Goal: Task Accomplishment & Management: Complete application form

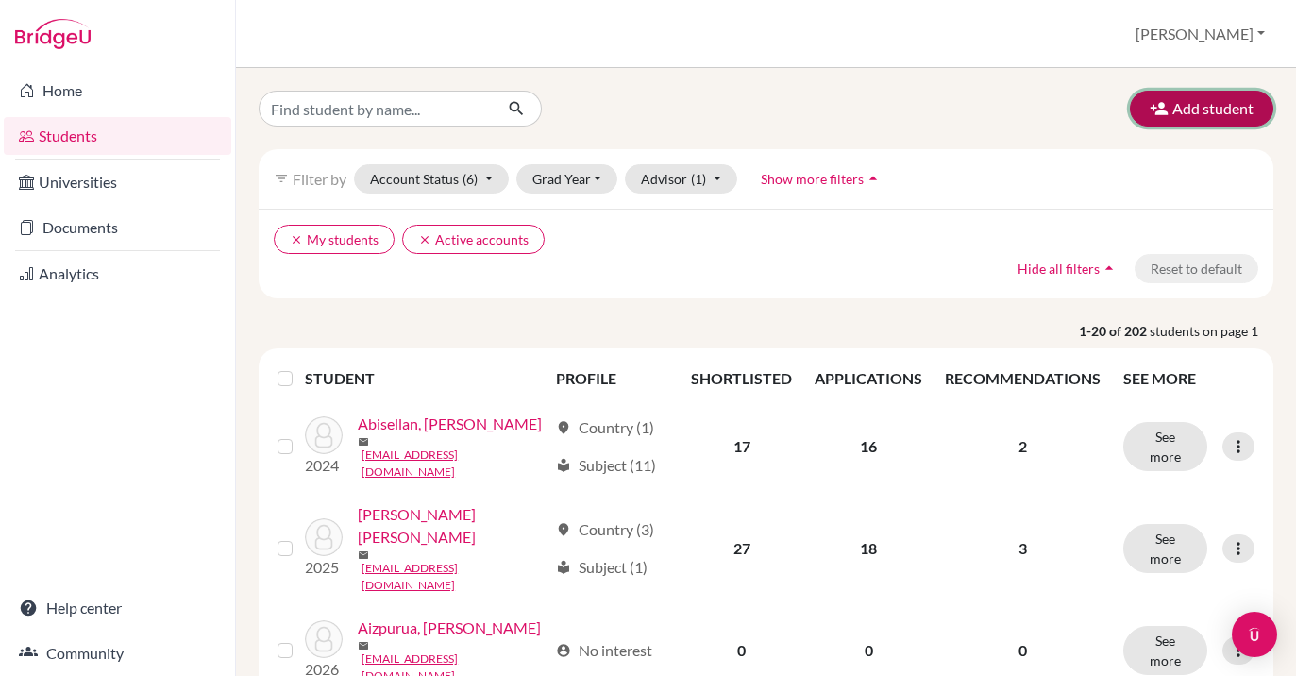
click at [1198, 109] on button "Add student" at bounding box center [1201, 109] width 143 height 36
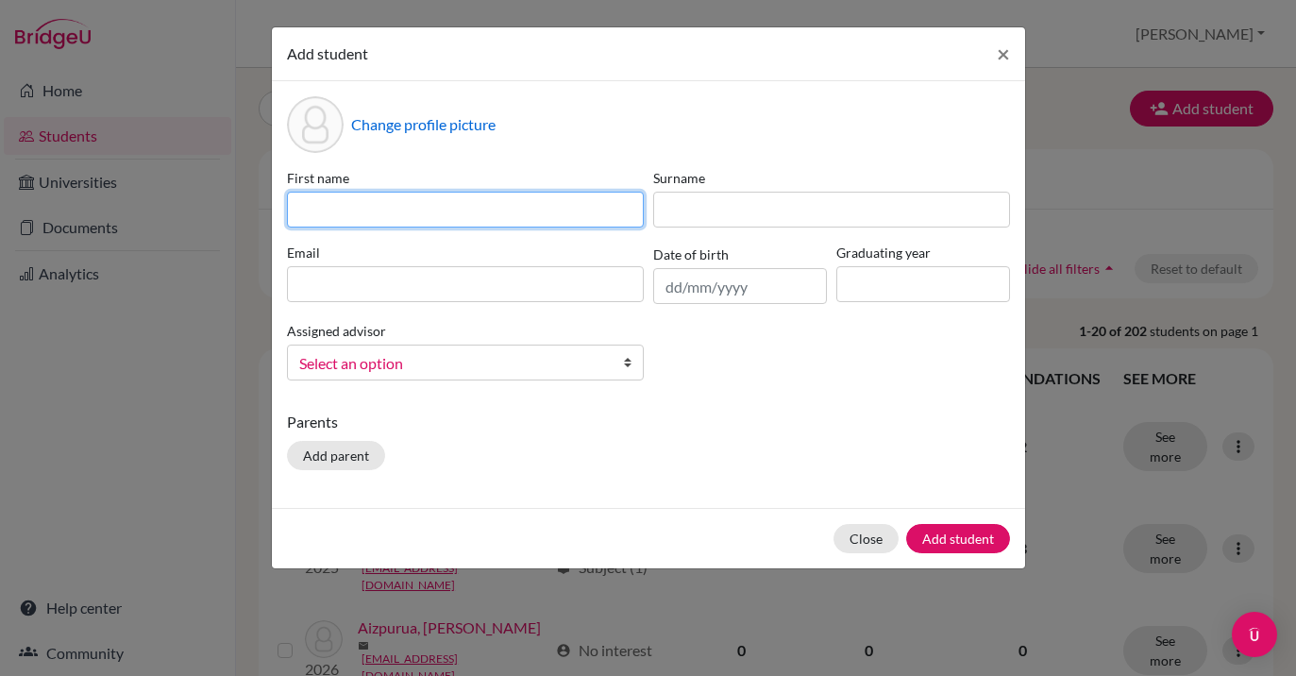
click at [376, 211] on input at bounding box center [465, 210] width 357 height 36
type input "[PERSON_NAME] [PERSON_NAME]"
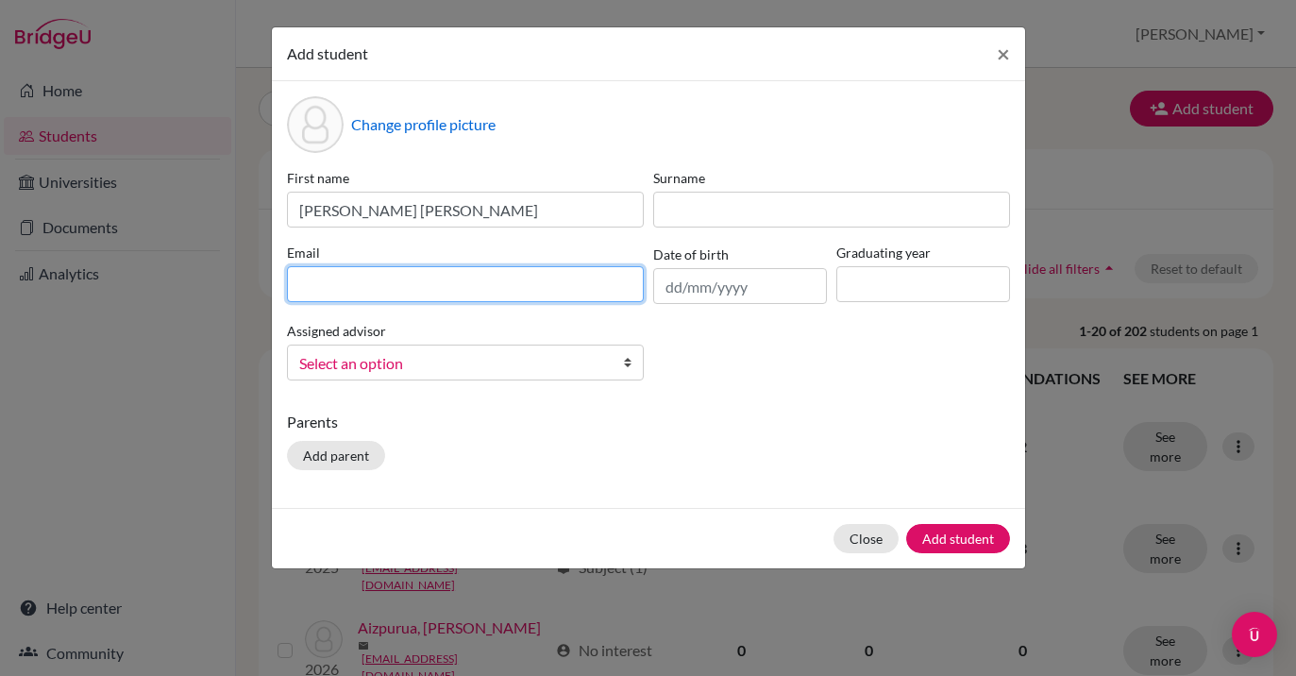
click at [331, 274] on input at bounding box center [465, 284] width 357 height 36
type input "[EMAIL_ADDRESS][DOMAIN_NAME]"
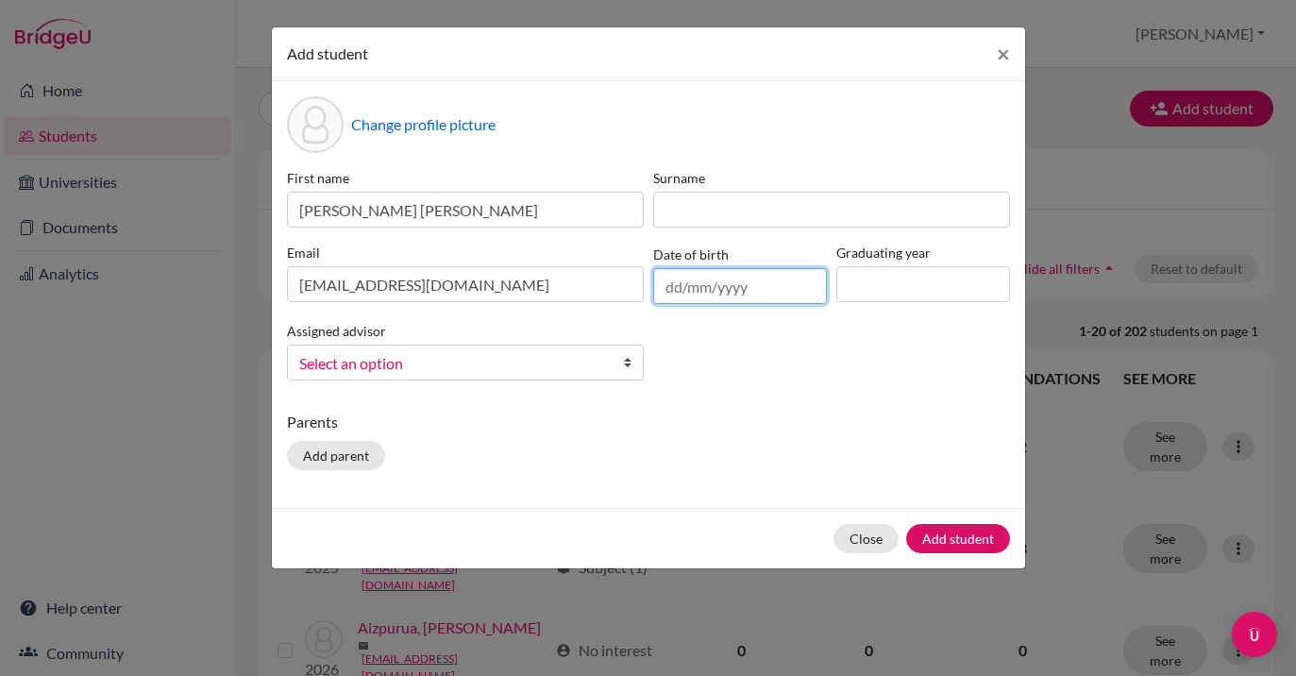
click at [746, 287] on input "text" at bounding box center [740, 286] width 174 height 36
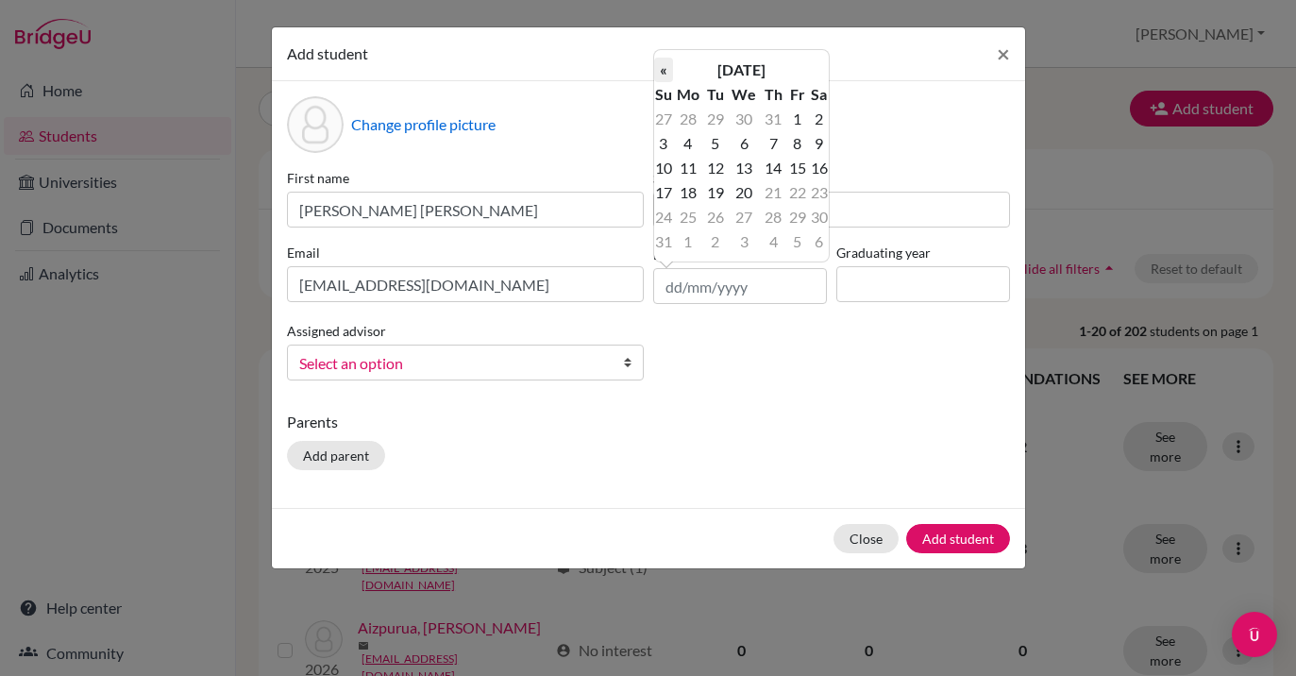
click at [669, 73] on th "«" at bounding box center [663, 70] width 19 height 25
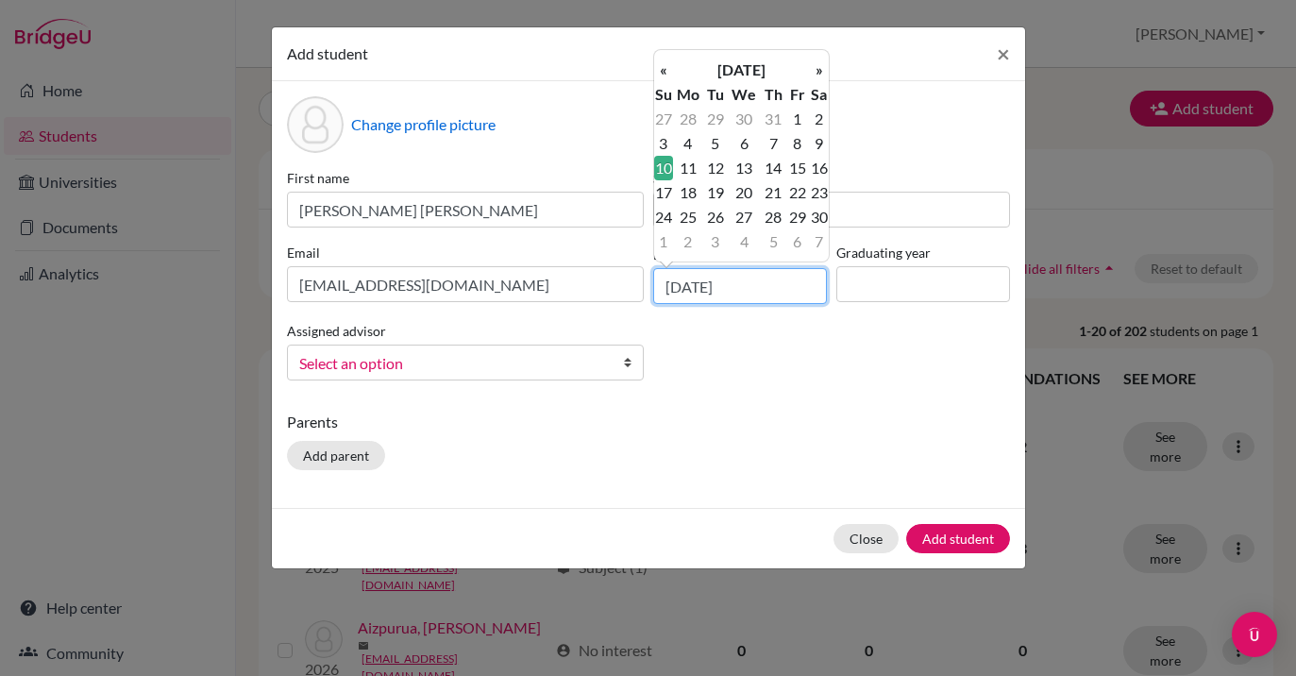
click at [682, 280] on input "[DATE]" at bounding box center [740, 286] width 174 height 36
click at [704, 286] on input "[DATE]" at bounding box center [740, 286] width 174 height 36
click at [753, 292] on input "[DATE]" at bounding box center [740, 286] width 174 height 36
type input "[DATE]"
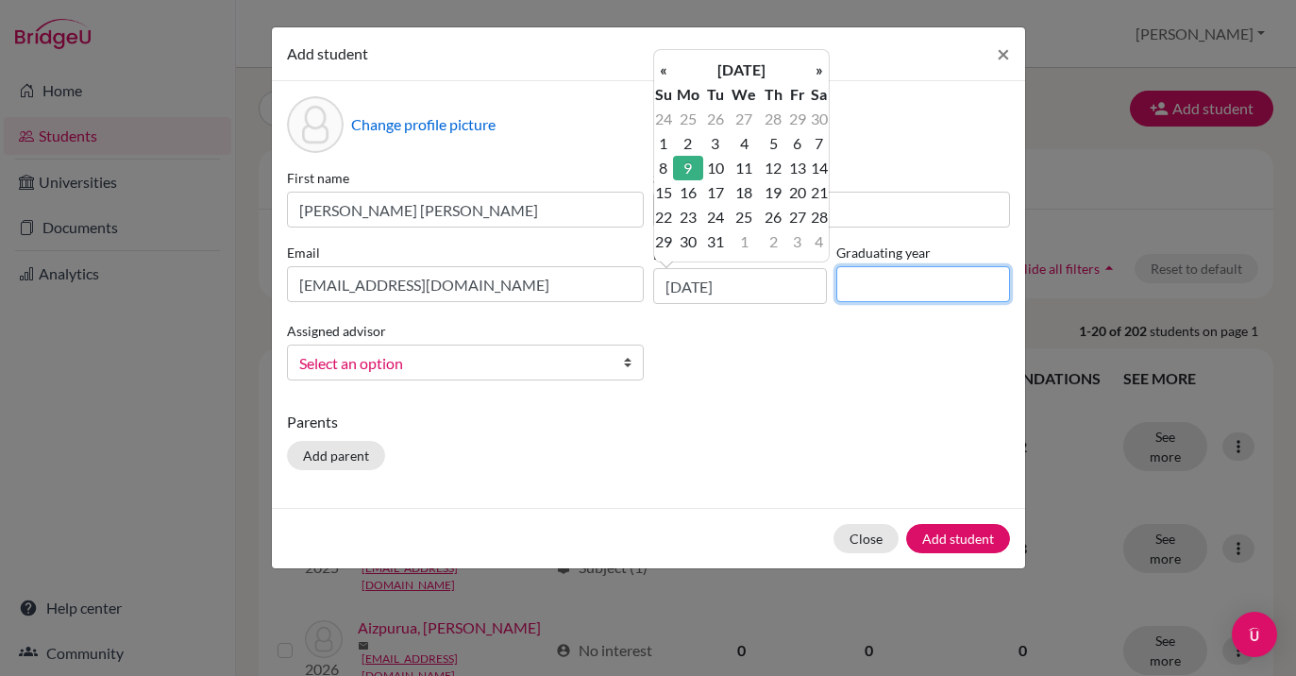
click at [867, 289] on input at bounding box center [923, 284] width 174 height 36
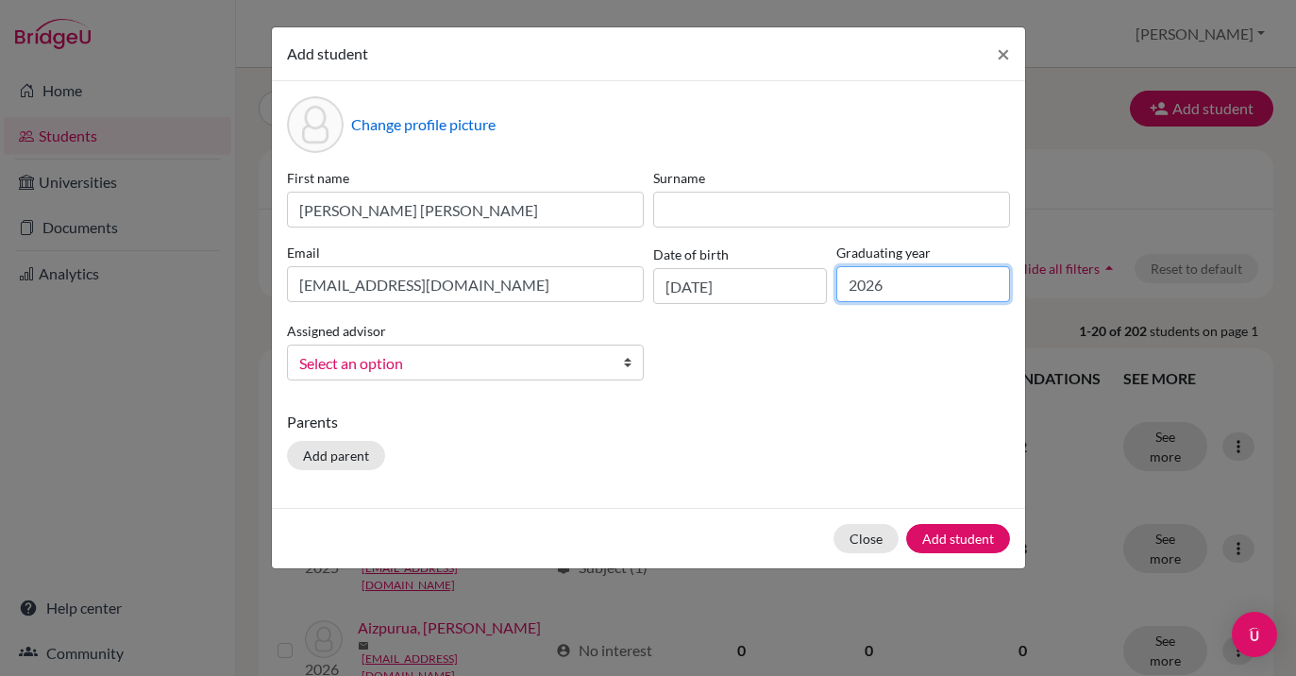
type input "2026"
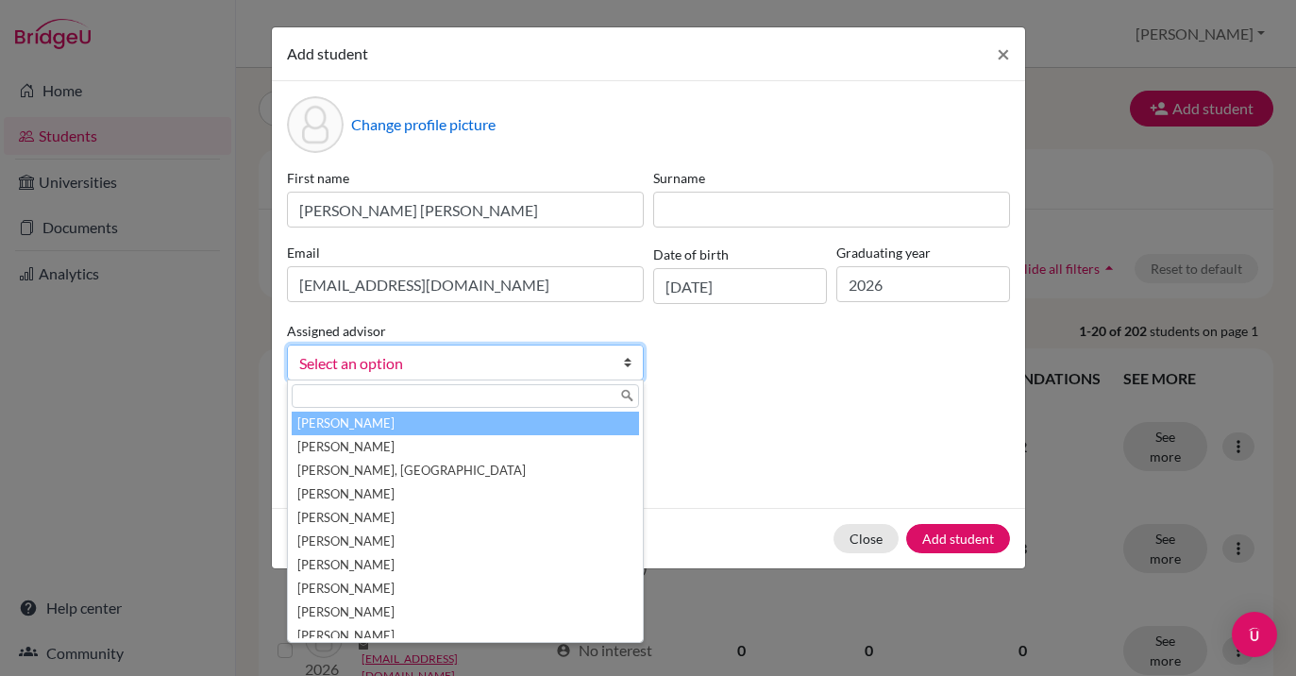
click at [442, 361] on span "Select an option" at bounding box center [453, 363] width 308 height 25
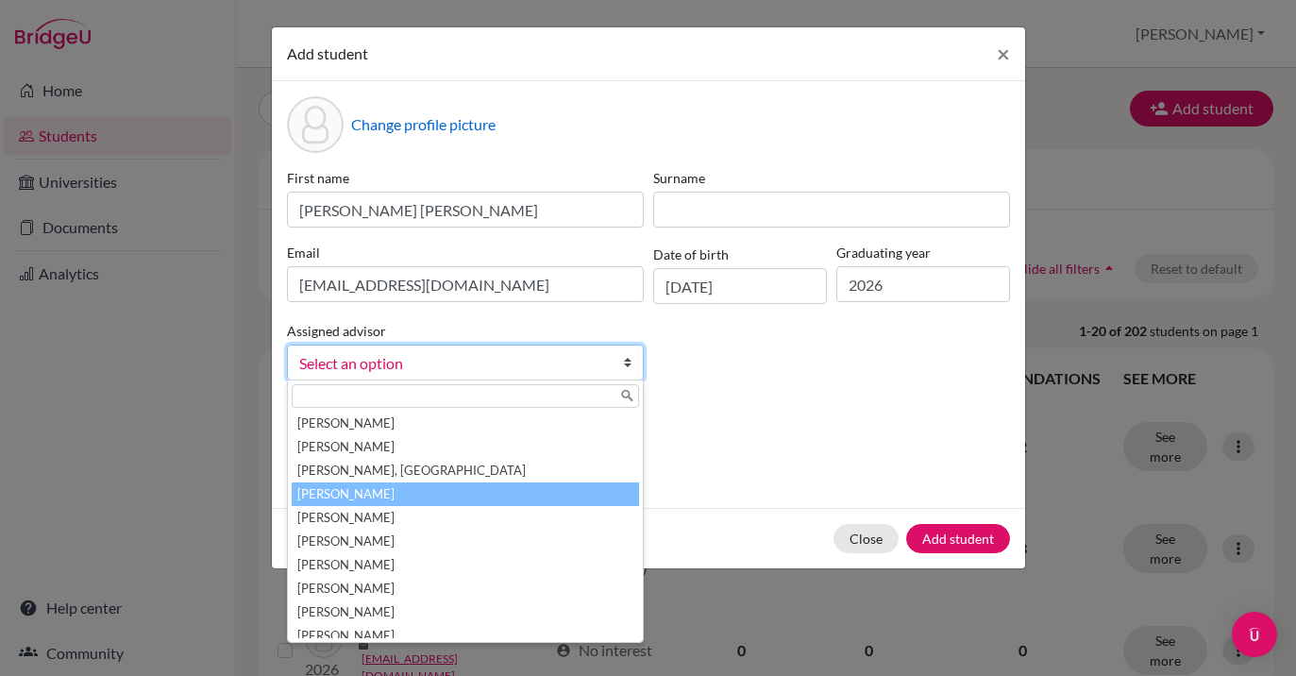
click at [400, 492] on li "[PERSON_NAME]" at bounding box center [465, 494] width 347 height 24
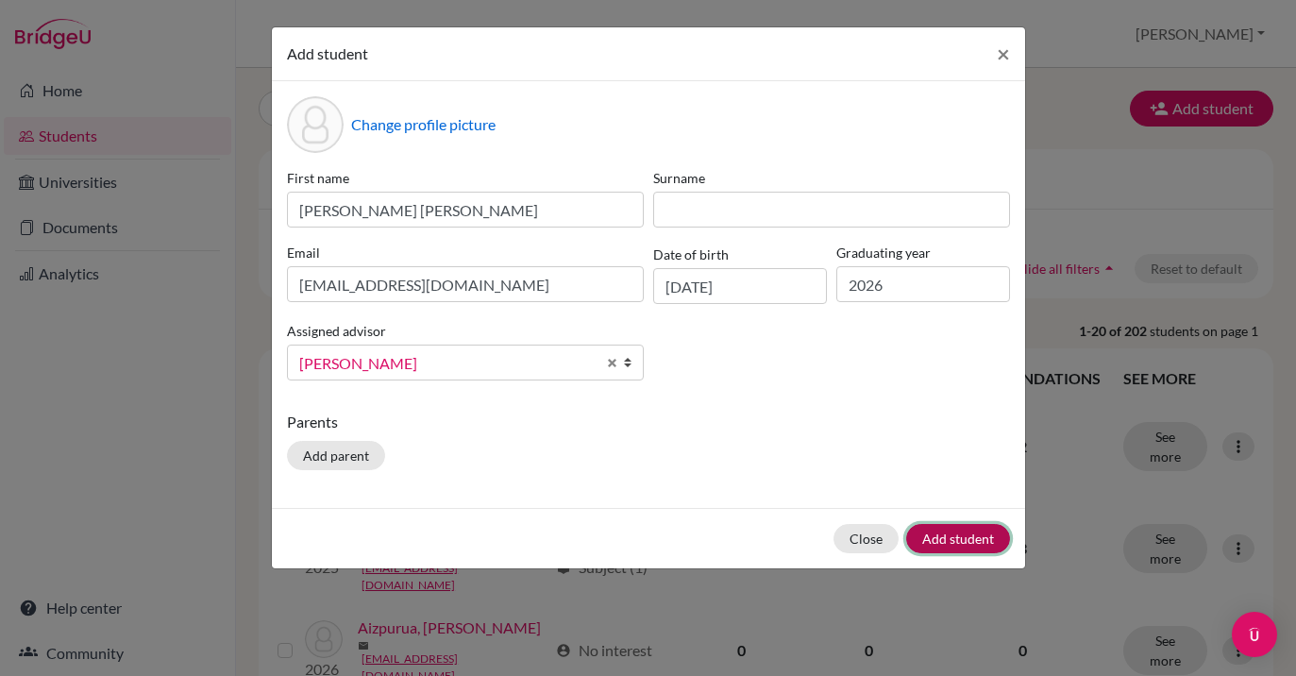
click at [976, 530] on button "Add student" at bounding box center [958, 538] width 104 height 29
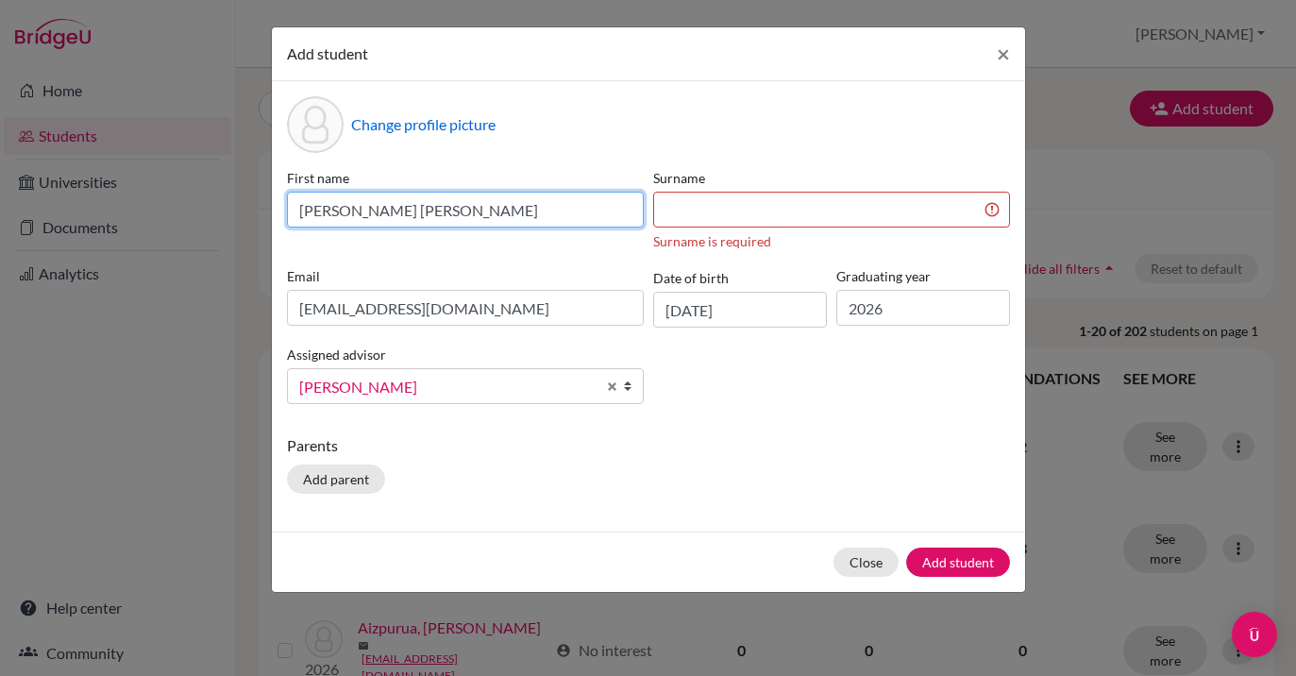
drag, startPoint x: 542, startPoint y: 214, endPoint x: 398, endPoint y: 209, distance: 143.6
click at [398, 209] on input "[PERSON_NAME] [PERSON_NAME]" at bounding box center [465, 210] width 357 height 36
type input "[PERSON_NAME]"
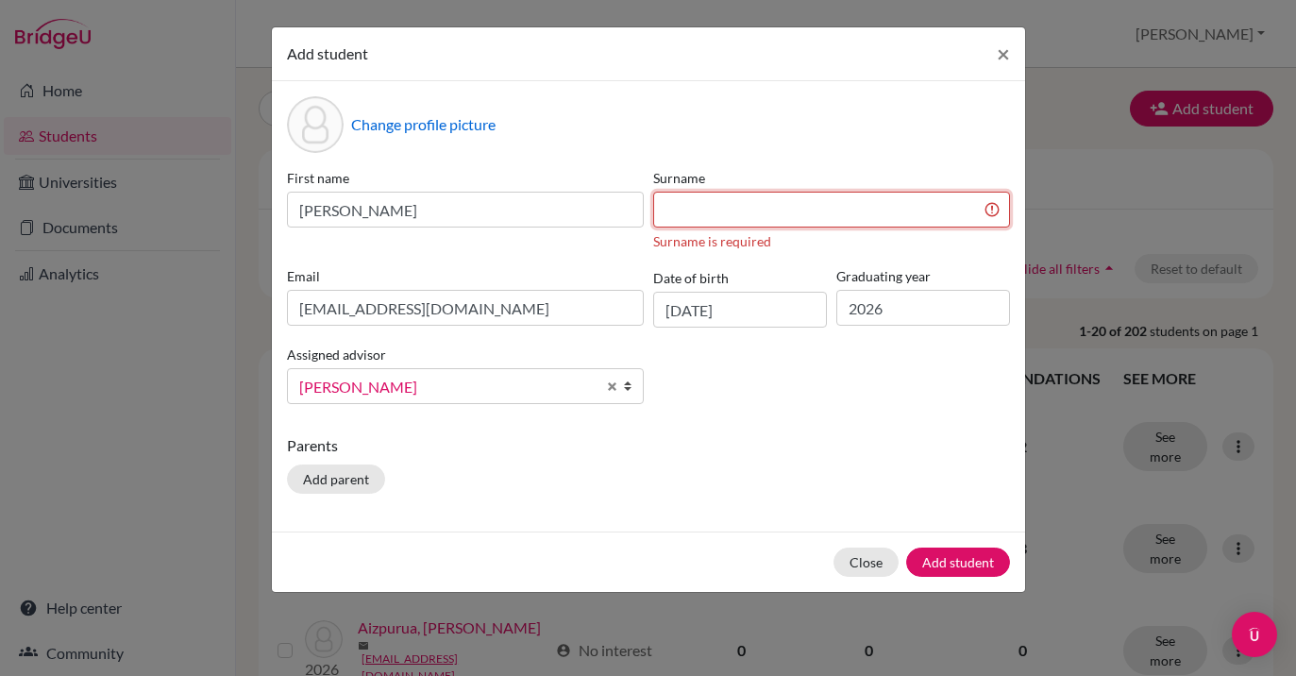
click at [675, 211] on input at bounding box center [831, 210] width 357 height 36
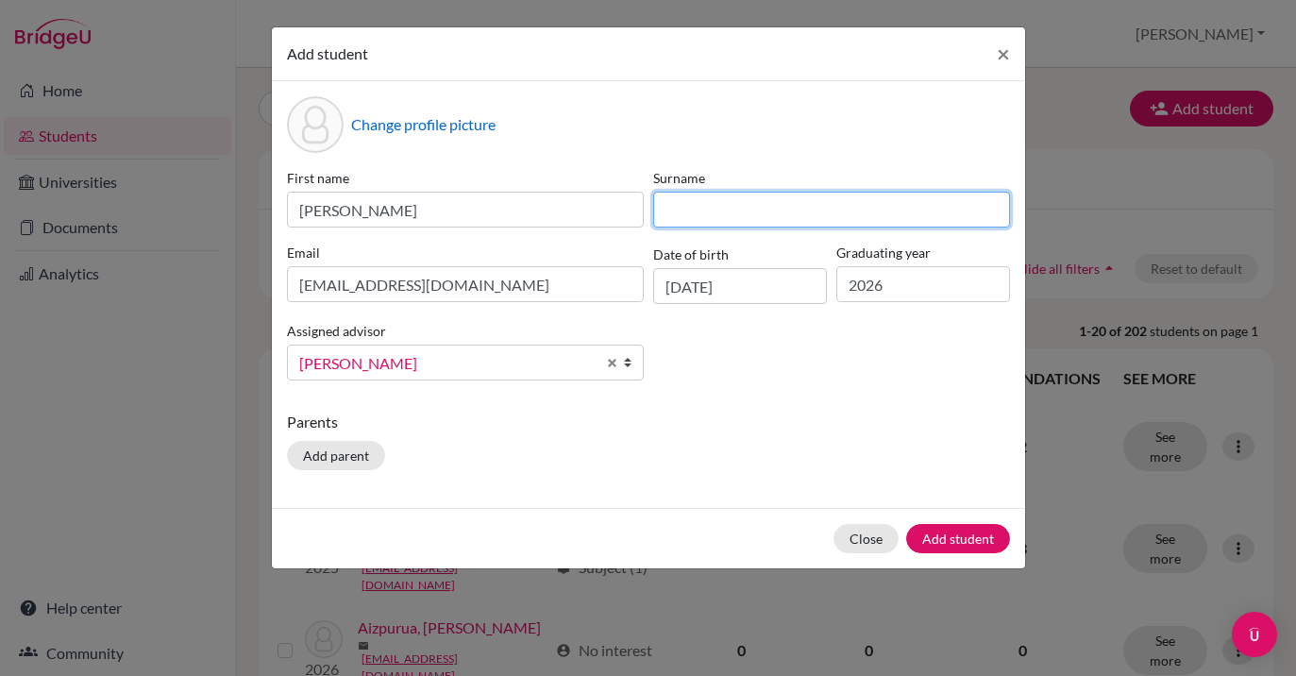
paste input "[PERSON_NAME]"
type input "[PERSON_NAME]"
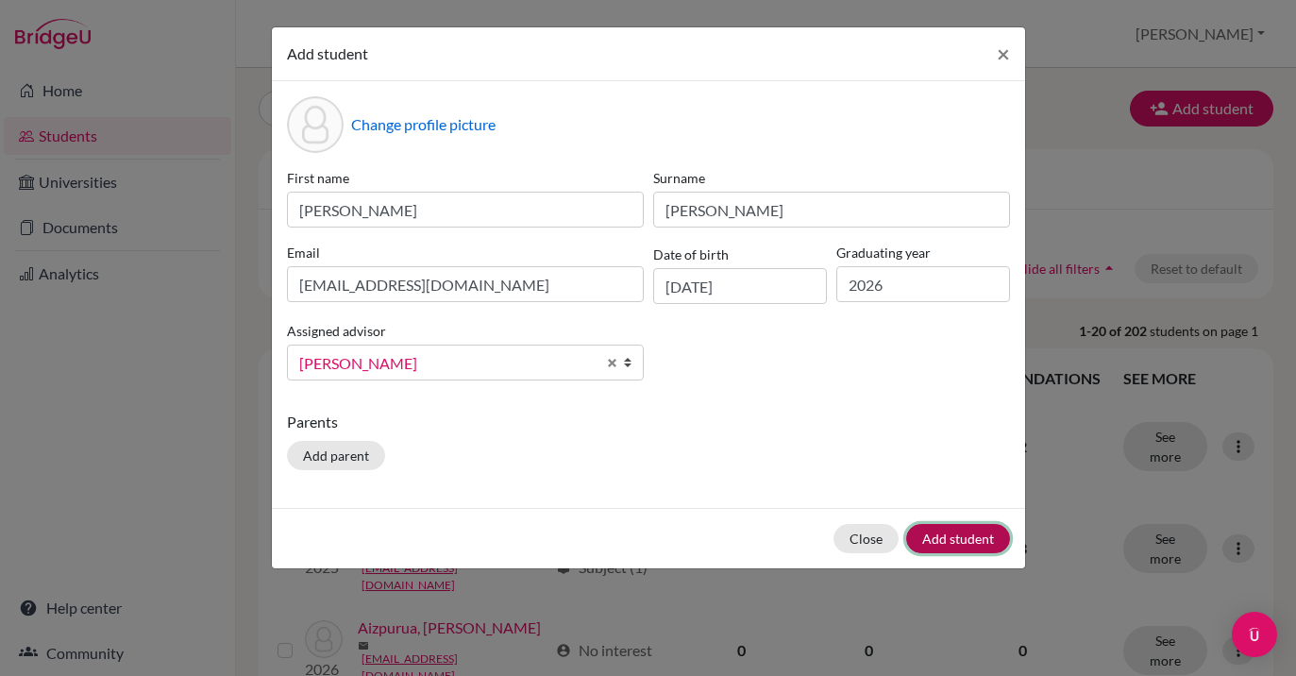
click at [963, 538] on button "Add student" at bounding box center [958, 538] width 104 height 29
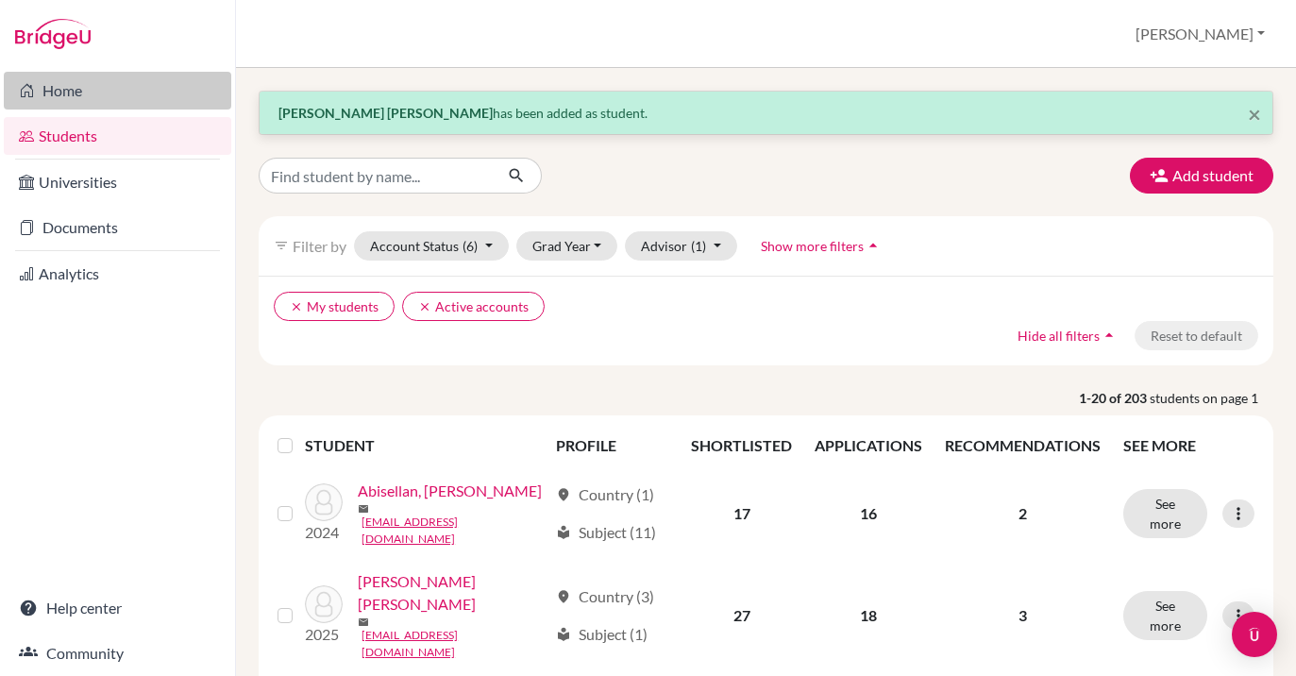
click at [66, 92] on link "Home" at bounding box center [117, 91] width 227 height 38
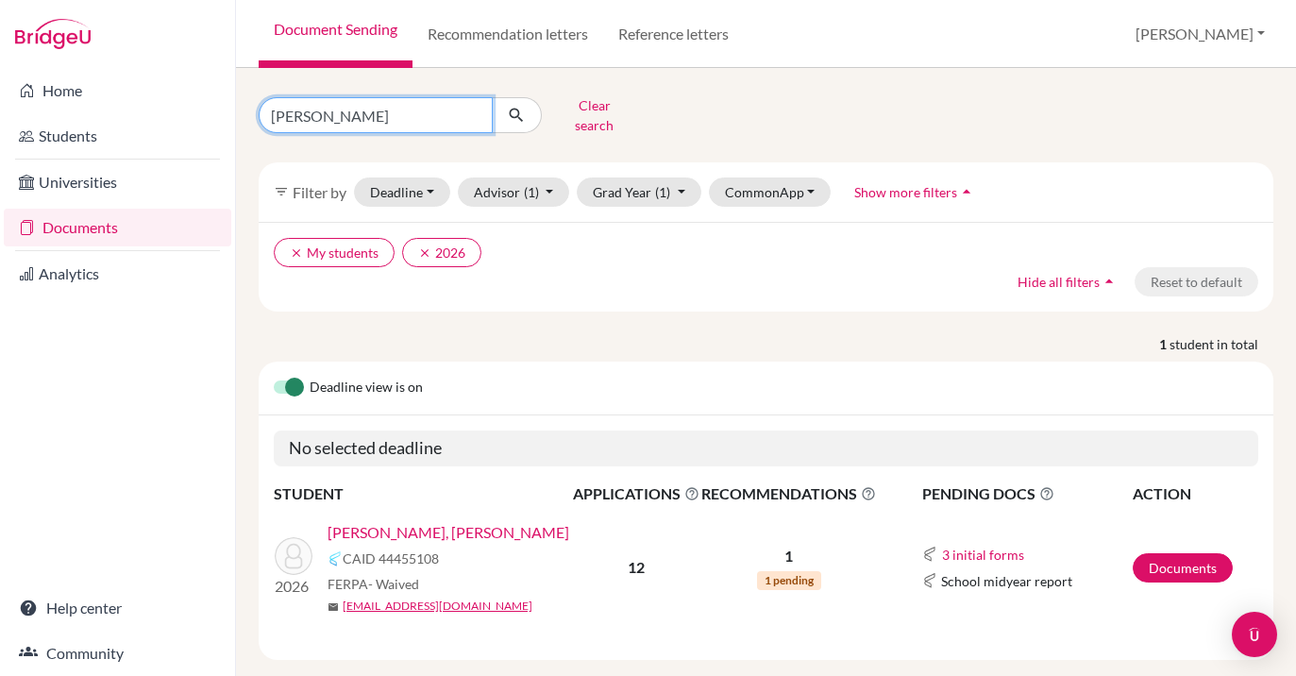
drag, startPoint x: 324, startPoint y: 111, endPoint x: 246, endPoint y: 109, distance: 77.4
click at [246, 109] on div "zavala Clear search" at bounding box center [417, 115] width 347 height 49
type input "zamora"
click button "submit" at bounding box center [517, 115] width 50 height 36
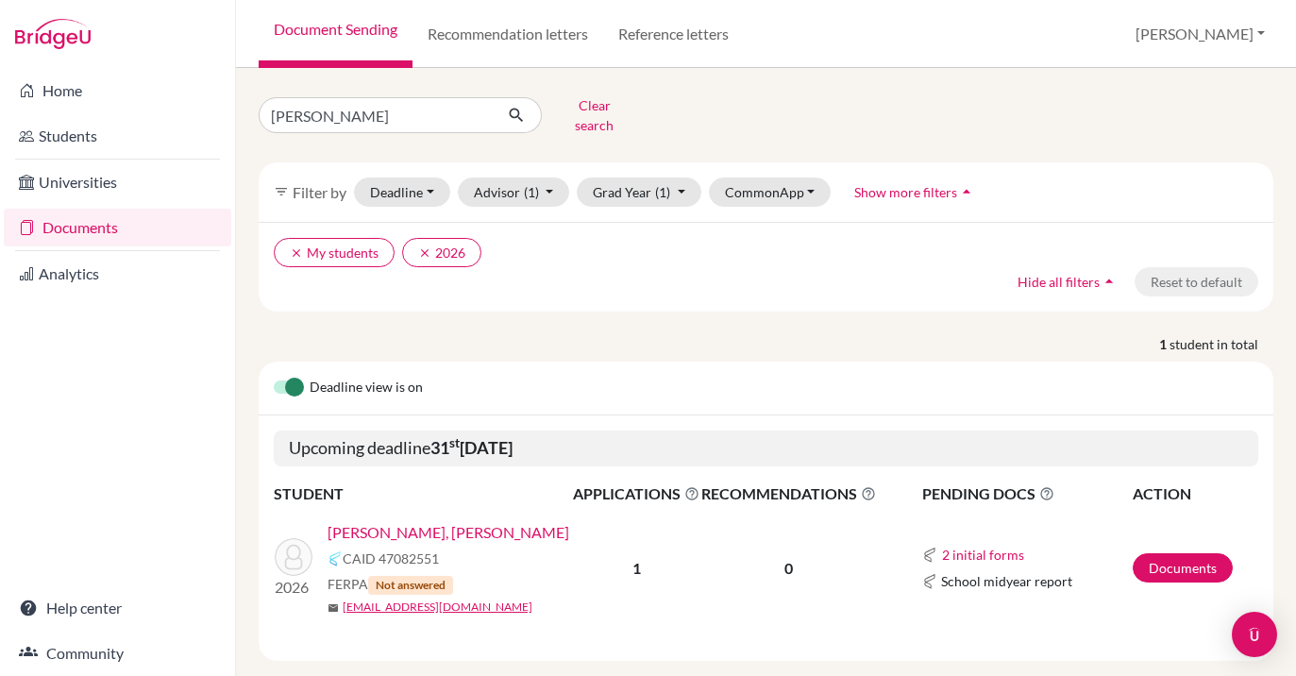
click at [430, 521] on link "Zamora-Llanes, Martin Andres" at bounding box center [449, 532] width 242 height 23
